Goal: Transaction & Acquisition: Book appointment/travel/reservation

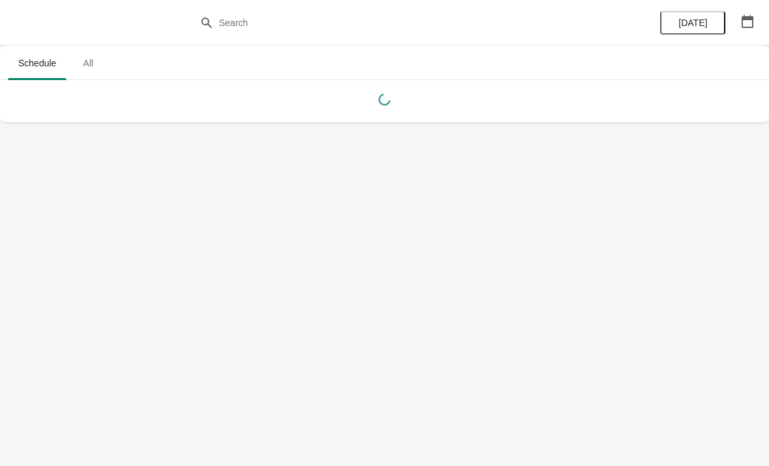
click at [91, 67] on span "All" at bounding box center [88, 62] width 33 height 23
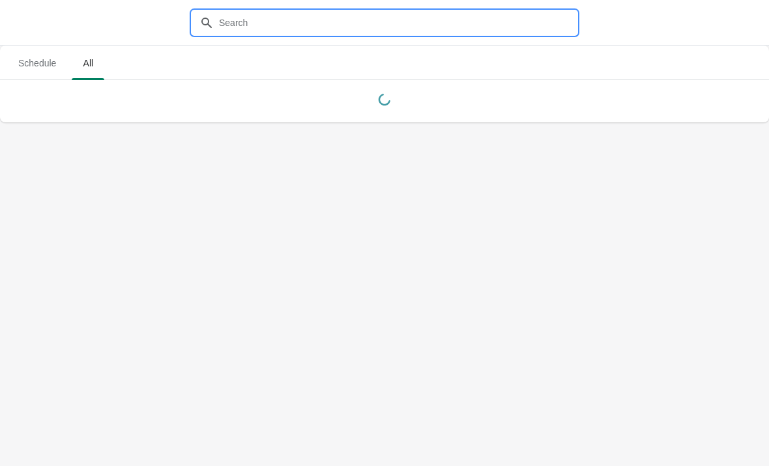
click at [395, 34] on input "text" at bounding box center [397, 22] width 358 height 23
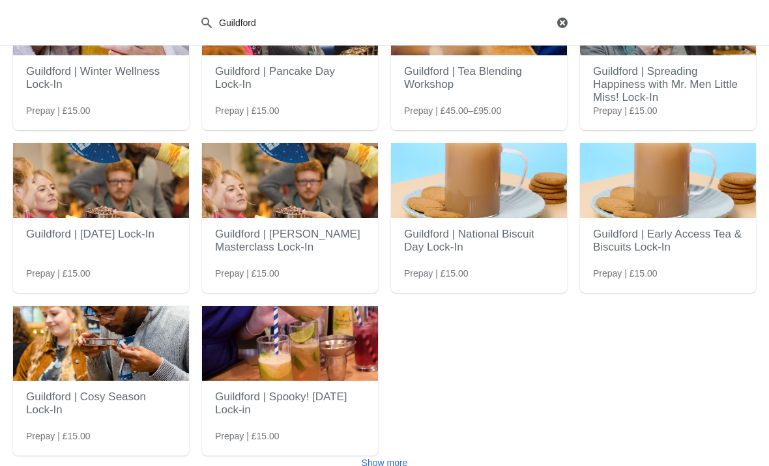
scroll to position [114, 0]
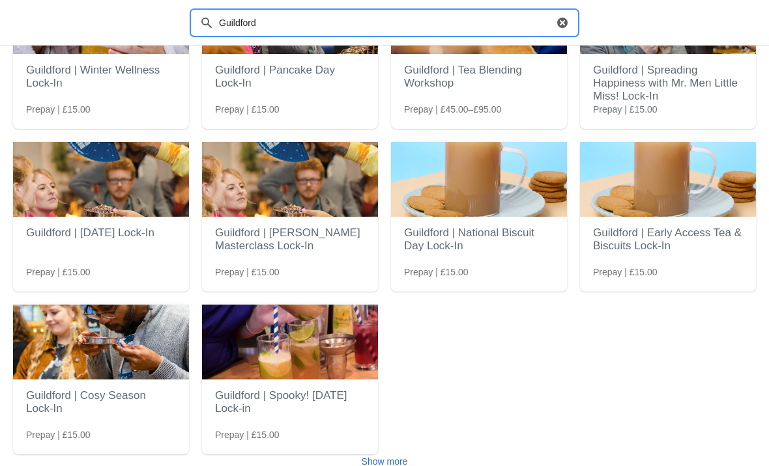
type input "Guildford"
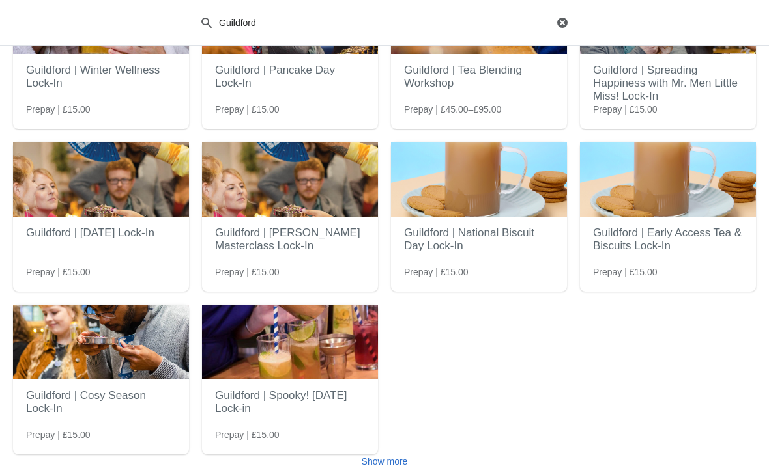
click at [403, 457] on span "Show more" at bounding box center [384, 462] width 46 height 10
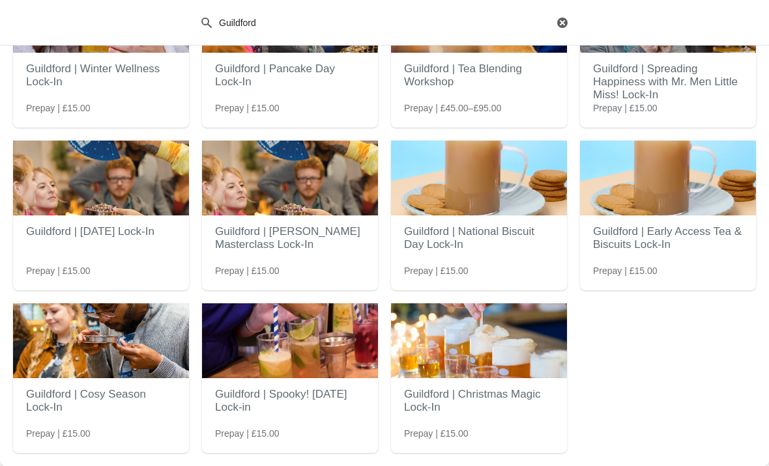
scroll to position [162, 0]
click at [520, 382] on h2 "Guildford | Christmas Magic Lock-In" at bounding box center [479, 401] width 150 height 39
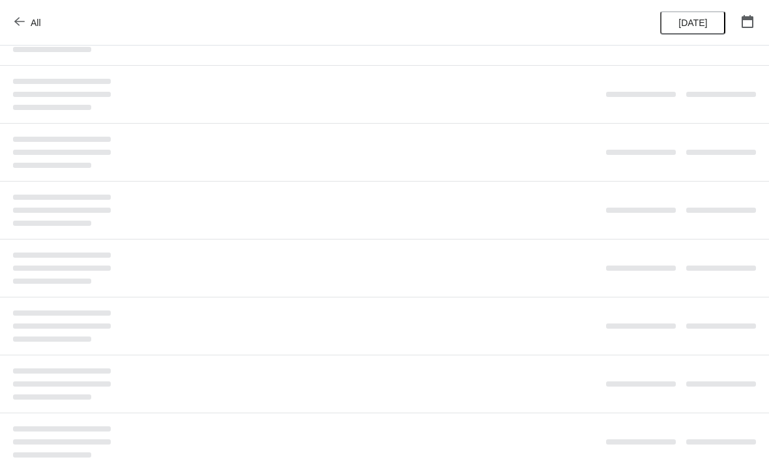
scroll to position [0, 0]
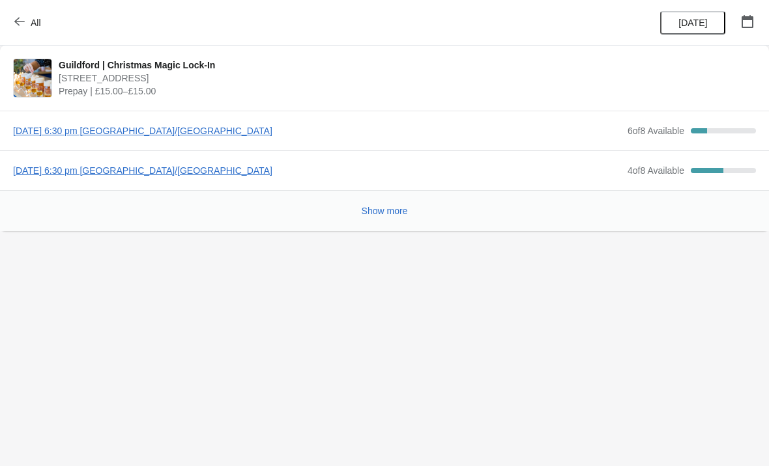
click at [82, 126] on span "[DATE] 6:30 pm [GEOGRAPHIC_DATA]/[GEOGRAPHIC_DATA]" at bounding box center [317, 130] width 608 height 13
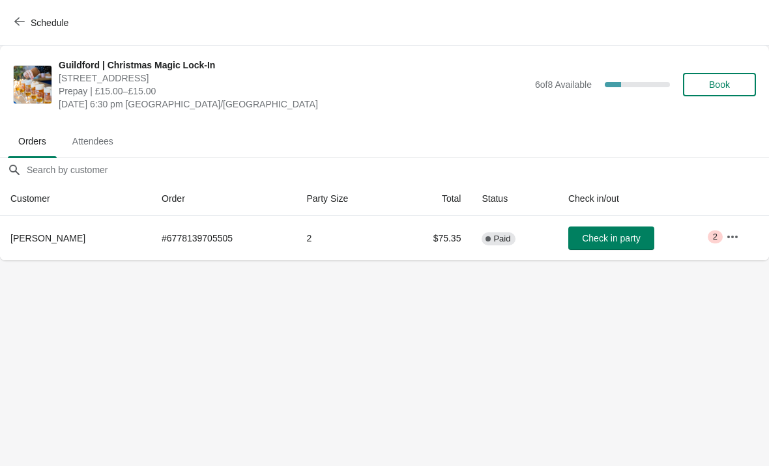
click at [725, 87] on span "Book" at bounding box center [719, 84] width 21 height 10
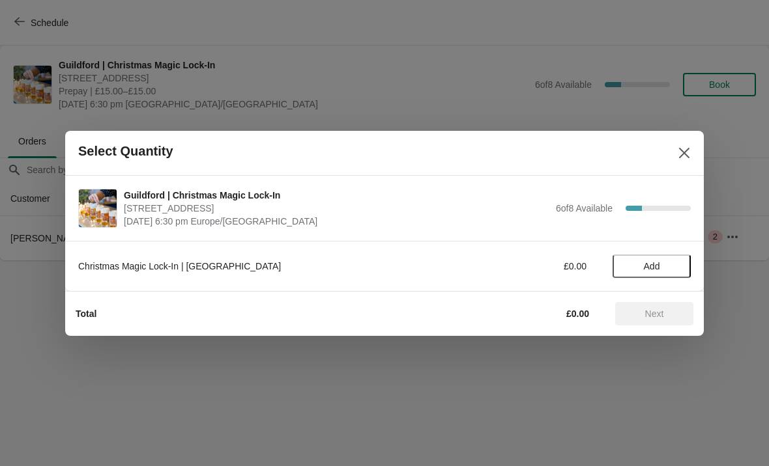
click at [663, 273] on button "Add" at bounding box center [651, 266] width 78 height 23
click at [679, 259] on icon at bounding box center [674, 266] width 14 height 14
click at [676, 309] on span "Next" at bounding box center [653, 314] width 57 height 10
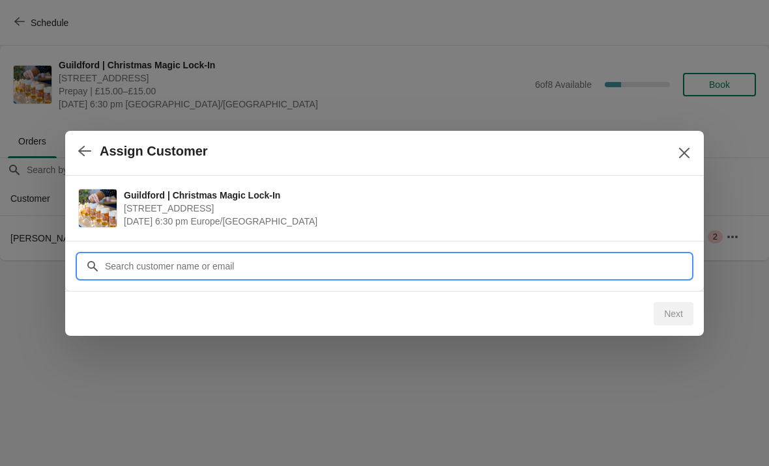
click at [361, 261] on div "Assign Customer Guildford | Christmas Magic Lock-In [STREET_ADDRESS] [DATE] 6:3…" at bounding box center [384, 261] width 769 height 0
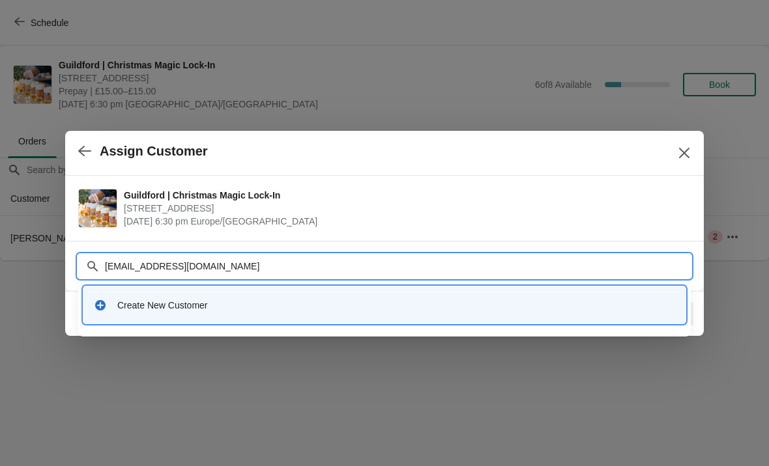
type input "[EMAIL_ADDRESS][DOMAIN_NAME]"
click at [154, 297] on div "Create New Customer" at bounding box center [384, 305] width 591 height 27
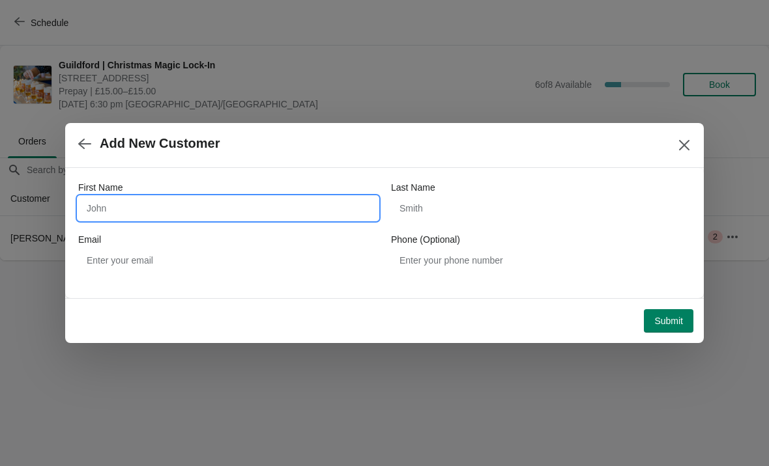
click at [130, 214] on input "First Name" at bounding box center [228, 208] width 300 height 23
type input "[PERSON_NAME]"
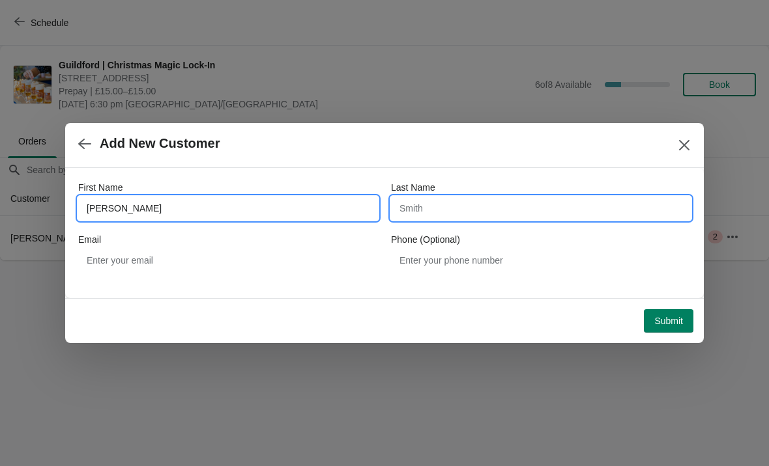
click at [533, 211] on input "Last Name" at bounding box center [541, 208] width 300 height 23
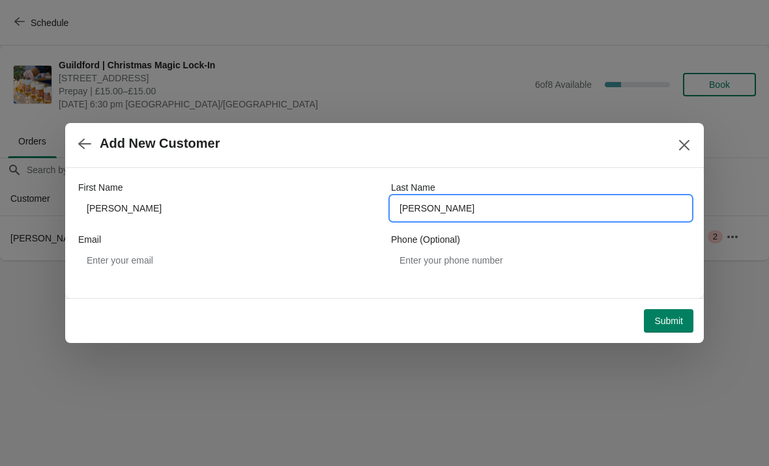
type input "[PERSON_NAME]"
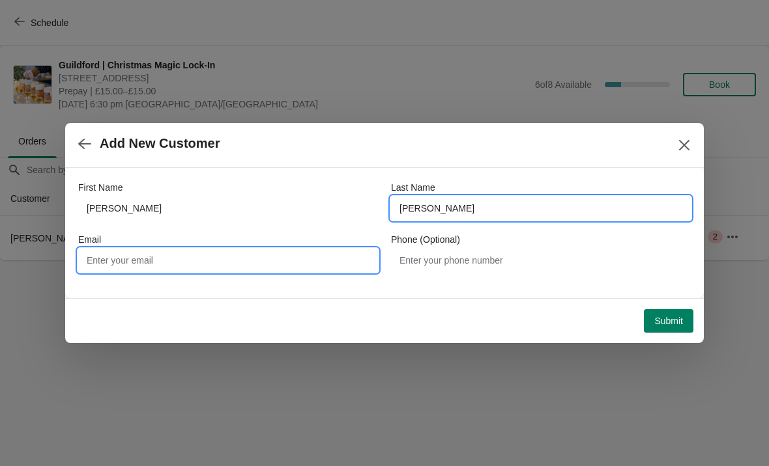
click at [165, 259] on input "Email" at bounding box center [228, 260] width 300 height 23
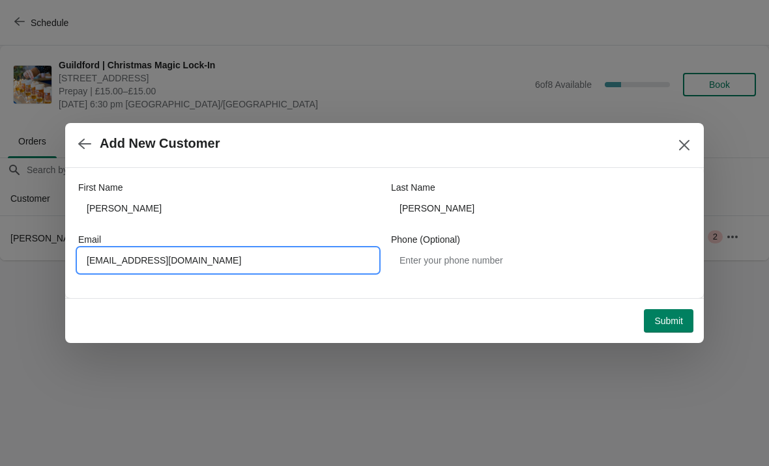
type input "[EMAIL_ADDRESS][DOMAIN_NAME]"
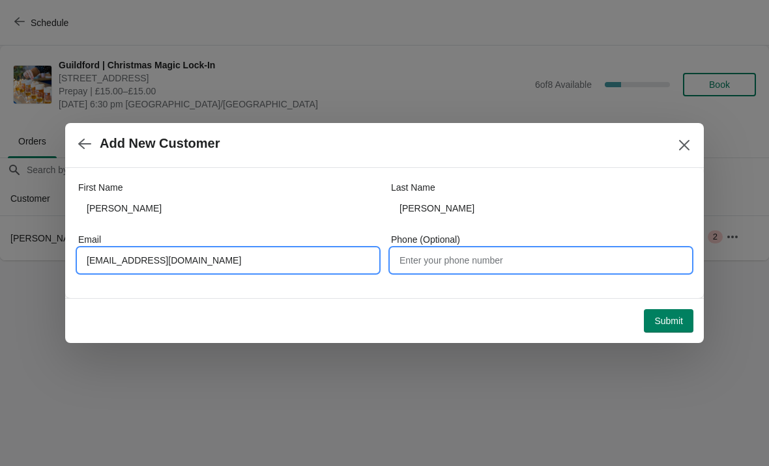
click at [559, 265] on input "Phone (Optional)" at bounding box center [541, 260] width 300 height 23
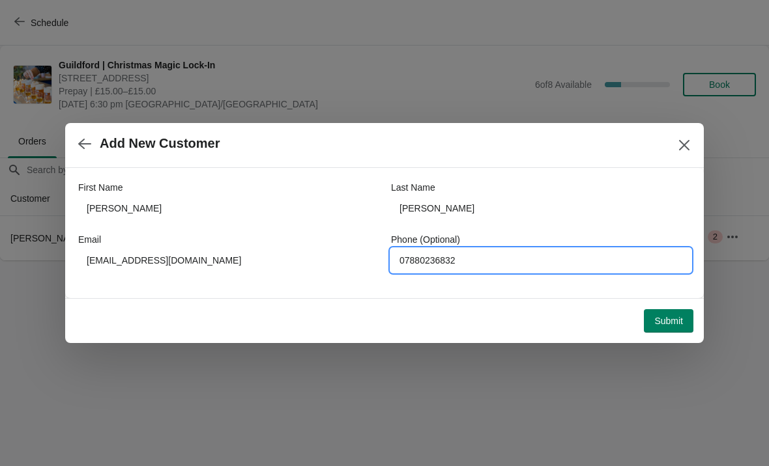
type input "07880236832"
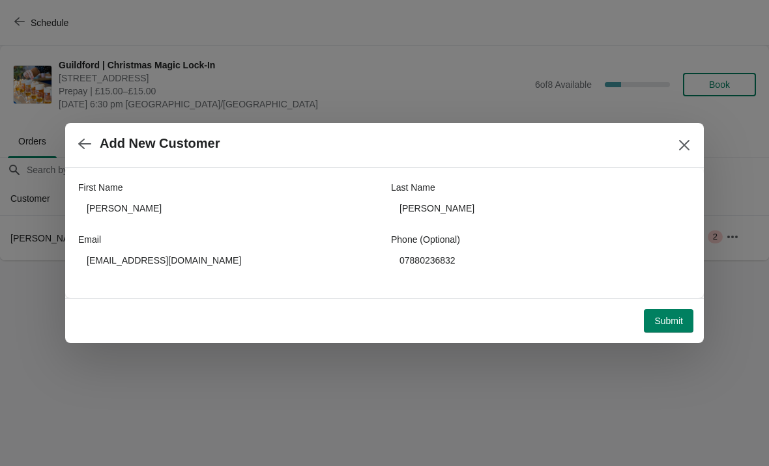
click at [661, 326] on span "Submit" at bounding box center [668, 321] width 29 height 10
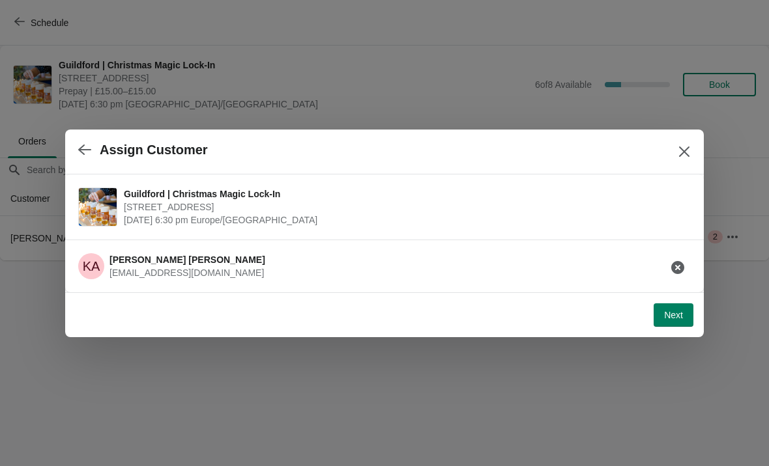
click at [689, 304] on button "Next" at bounding box center [673, 314] width 40 height 23
select select "No"
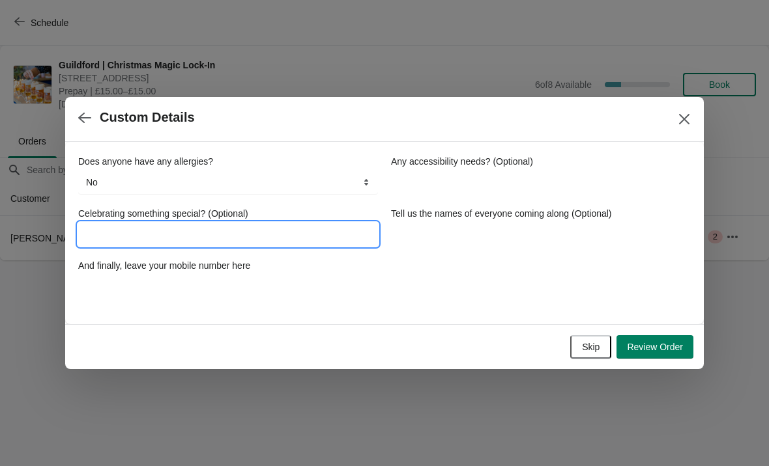
click at [284, 238] on input "Celebrating something special? (Optional)" at bounding box center [228, 234] width 300 height 23
type input "Christmas"
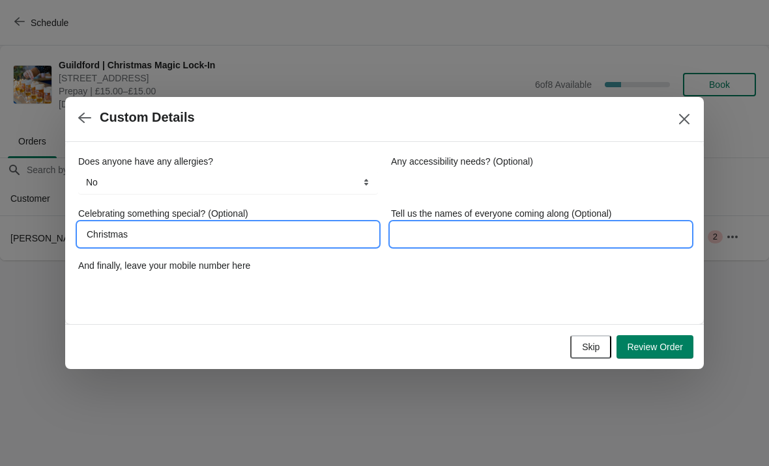
click at [571, 234] on input "Tell us the names of everyone coming along (Optional)" at bounding box center [541, 234] width 300 height 23
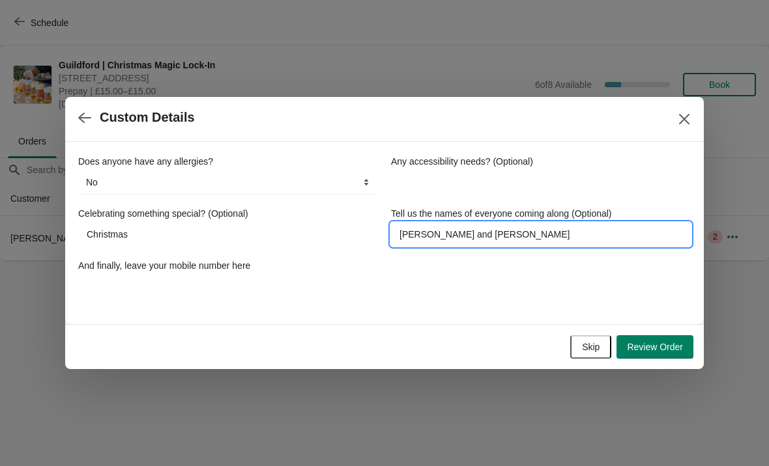
type input "[PERSON_NAME] and [PERSON_NAME]"
click at [123, 260] on label "And finally, leave your mobile number here" at bounding box center [164, 265] width 172 height 13
click at [123, 275] on input "And finally, leave your mobile number here" at bounding box center [228, 286] width 300 height 23
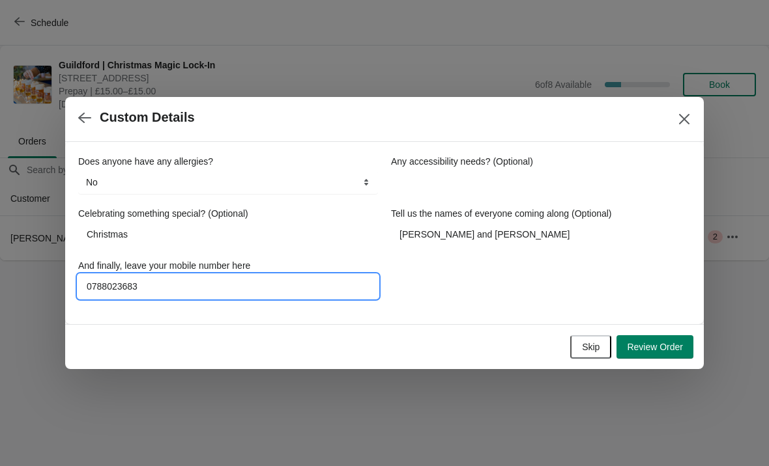
type input "07880236832"
